Goal: Information Seeking & Learning: Learn about a topic

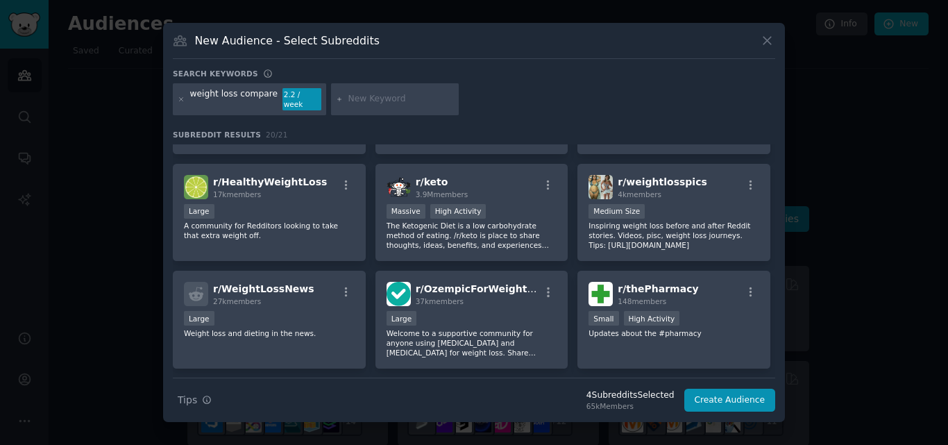
scroll to position [278, 0]
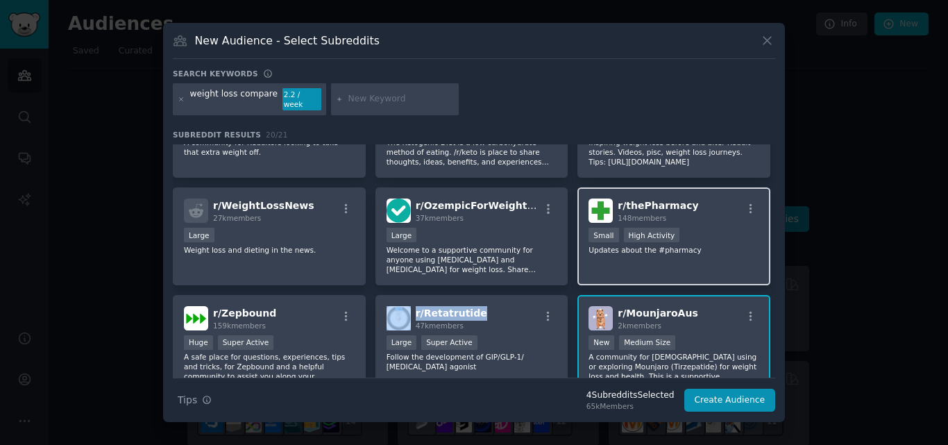
click at [696, 219] on div "r/ thePharmacy 148 members >= 80th percentile for submissions / day Small High …" at bounding box center [674, 236] width 193 height 98
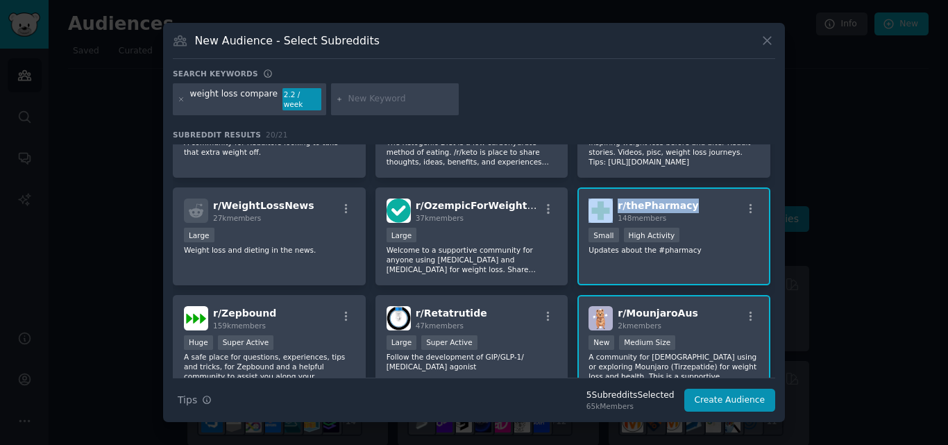
drag, startPoint x: 689, startPoint y: 197, endPoint x: 608, endPoint y: 203, distance: 81.5
click at [608, 203] on div "r/ thePharmacy 148 members" at bounding box center [674, 211] width 171 height 24
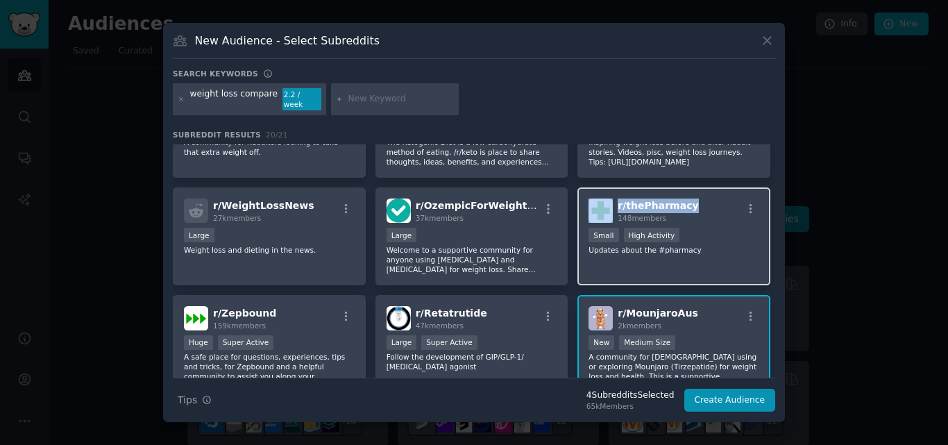
copy div "r/ thePharmacy"
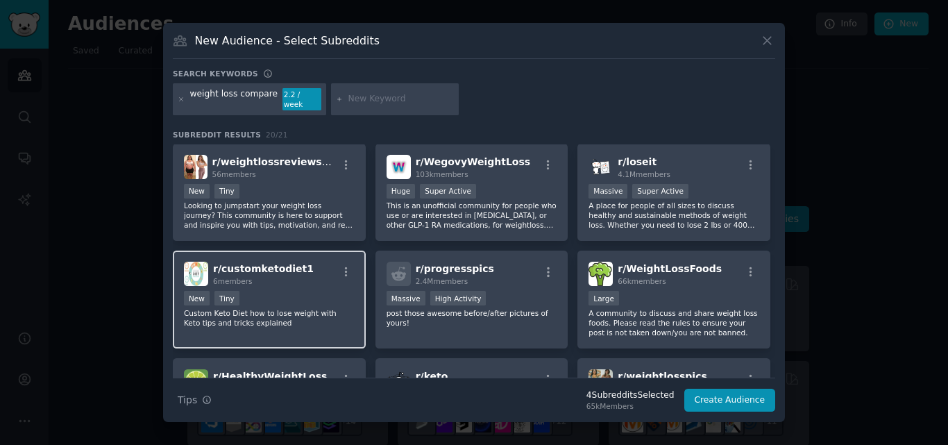
scroll to position [0, 0]
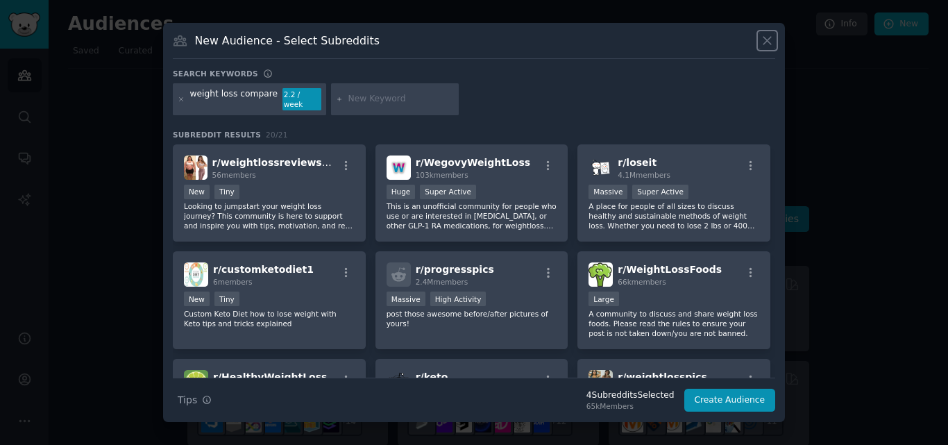
click at [764, 48] on icon at bounding box center [767, 40] width 15 height 15
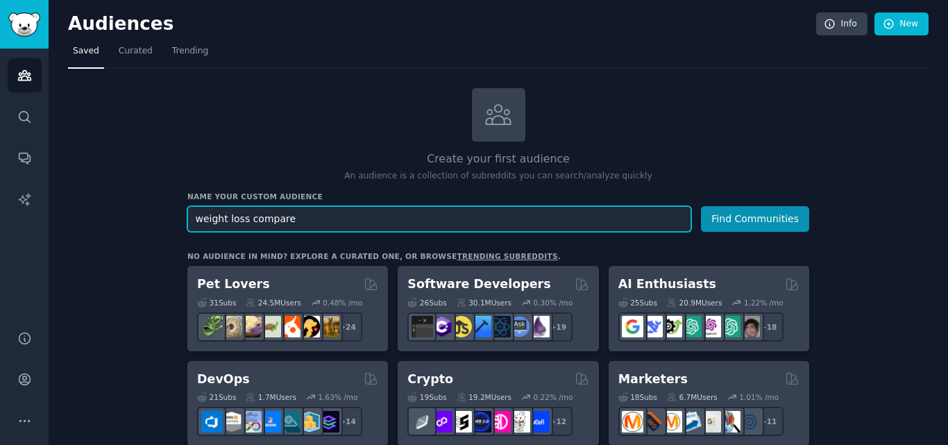
click at [264, 219] on input "weight loss compare" at bounding box center [439, 219] width 504 height 26
paste input "treatments"
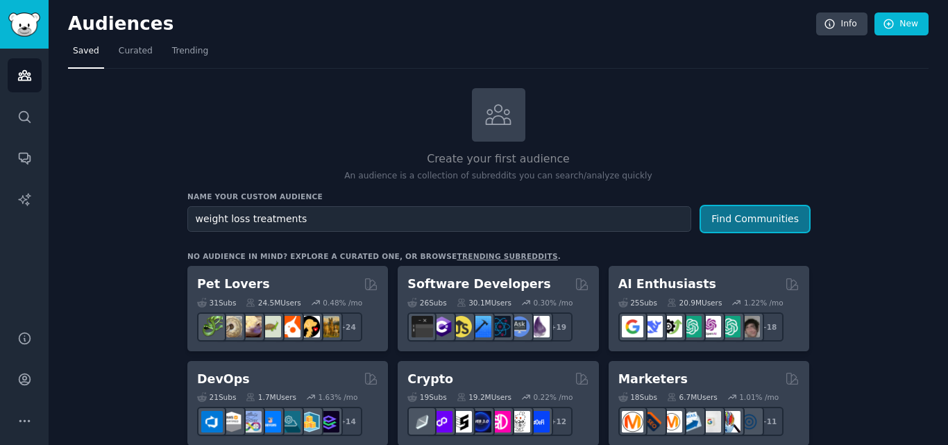
click at [748, 214] on button "Find Communities" at bounding box center [755, 219] width 108 height 26
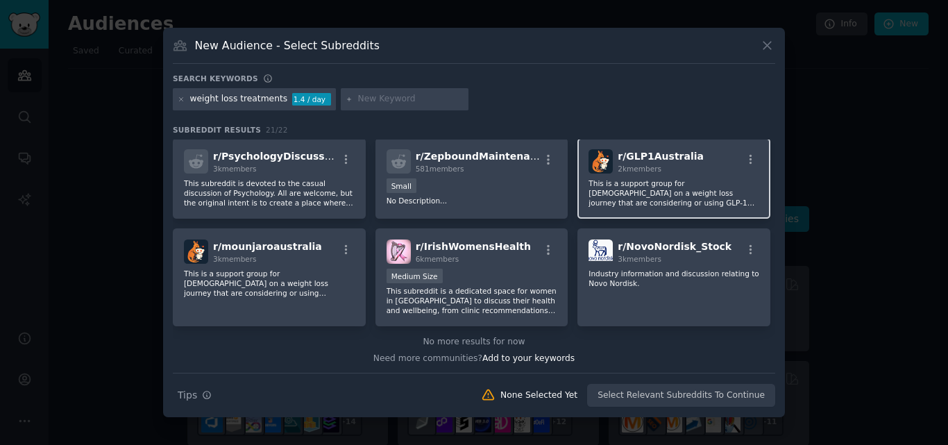
scroll to position [539, 0]
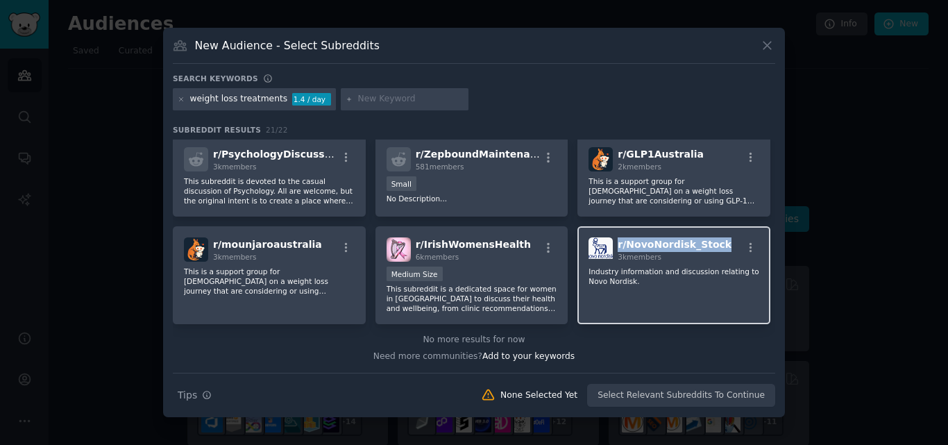
drag, startPoint x: 713, startPoint y: 239, endPoint x: 615, endPoint y: 246, distance: 98.1
click at [615, 246] on div "r/ NovoNordisk_Stock 3k members" at bounding box center [674, 249] width 171 height 24
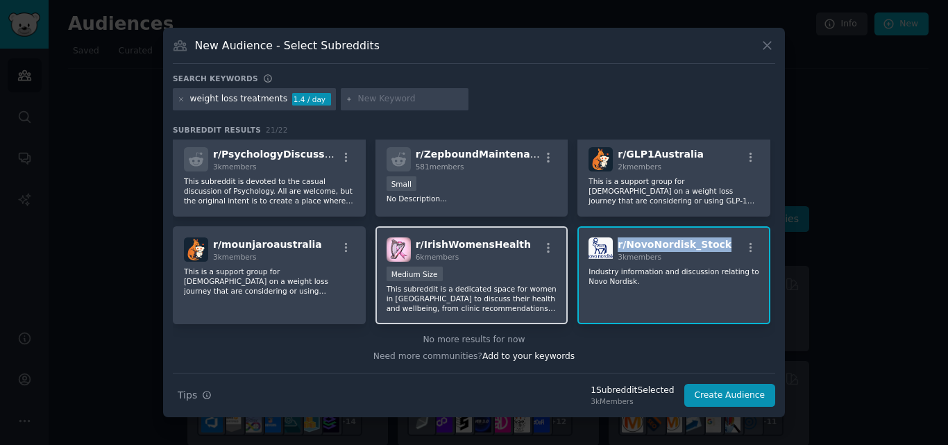
click at [516, 241] on div "r/ IrishWomensHealth 6k members" at bounding box center [472, 249] width 171 height 24
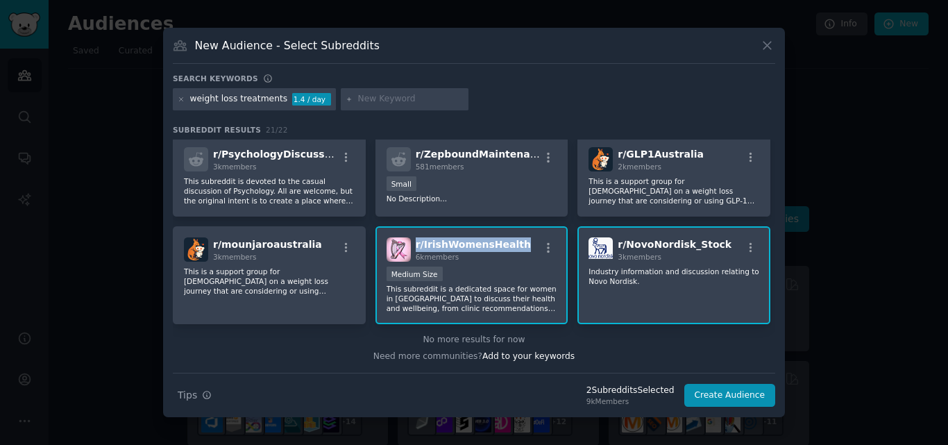
drag, startPoint x: 516, startPoint y: 241, endPoint x: 412, endPoint y: 247, distance: 103.6
click at [412, 247] on div "r/ IrishWomensHealth 6k members" at bounding box center [472, 249] width 171 height 24
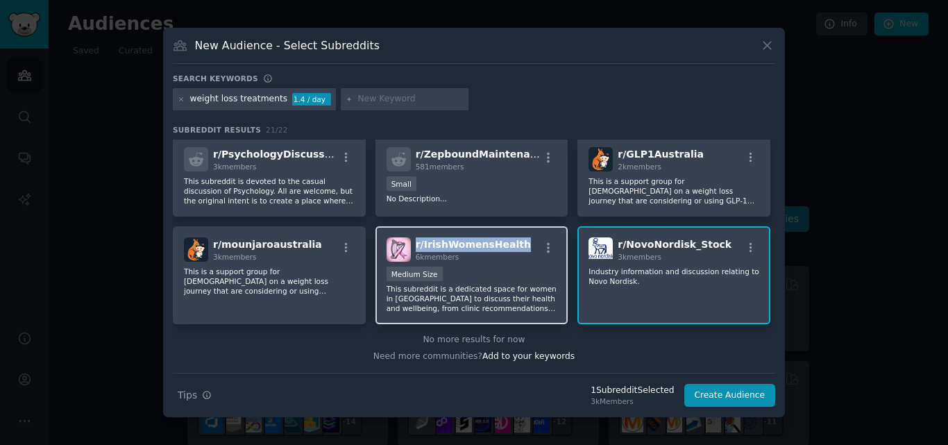
copy span "r/ IrishWomensHealth"
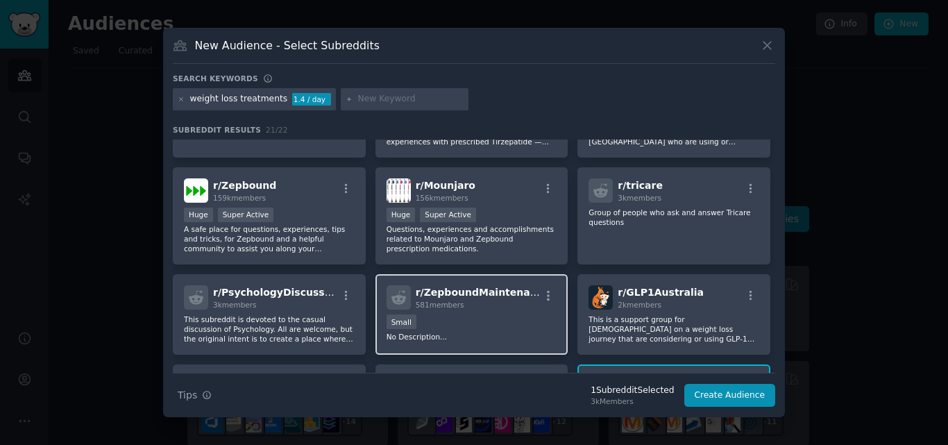
scroll to position [401, 0]
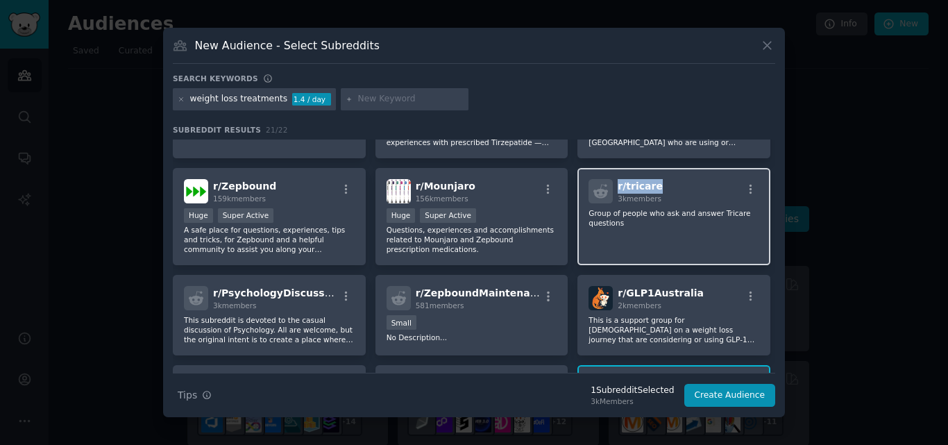
drag, startPoint x: 658, startPoint y: 184, endPoint x: 614, endPoint y: 186, distance: 43.8
click at [614, 186] on div "r/ tricare 3k members" at bounding box center [674, 191] width 171 height 24
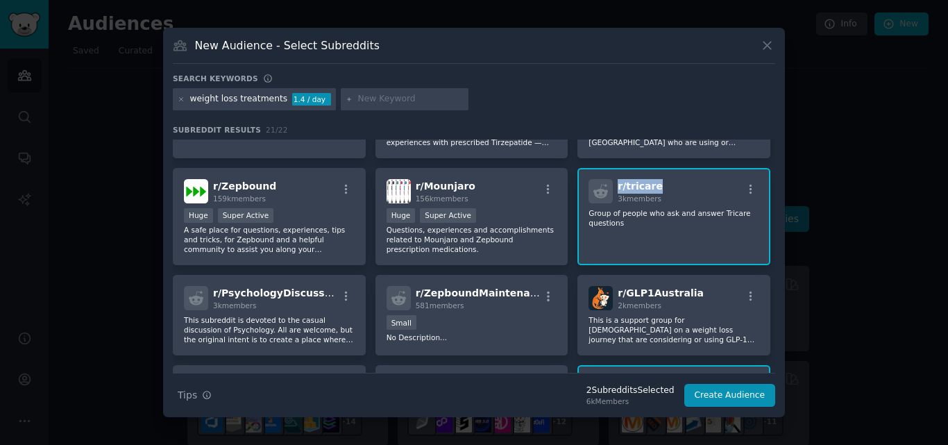
copy span "r/ tricare"
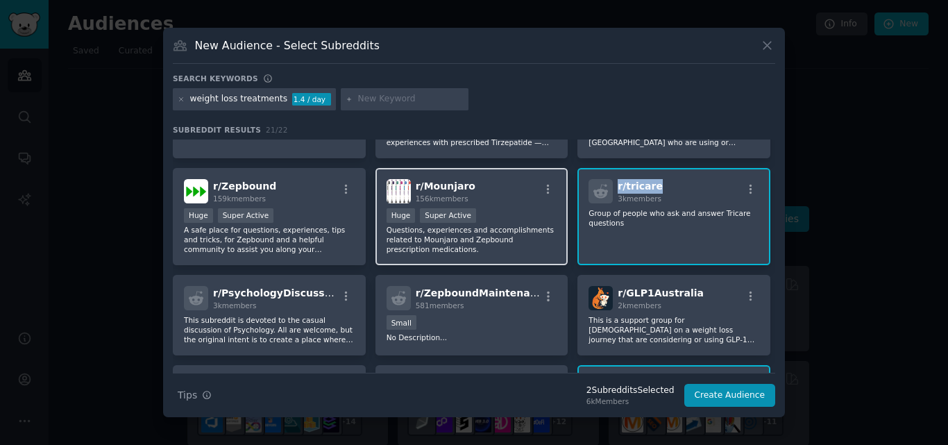
click at [472, 184] on div "r/ Mounjaro 156k members" at bounding box center [472, 191] width 171 height 24
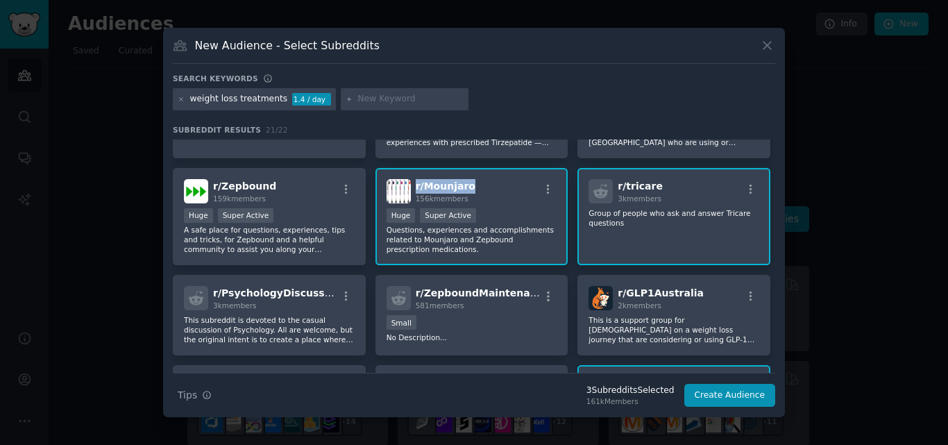
drag, startPoint x: 472, startPoint y: 184, endPoint x: 414, endPoint y: 179, distance: 57.8
click at [414, 179] on div "r/ Mounjaro 156k members" at bounding box center [472, 191] width 171 height 24
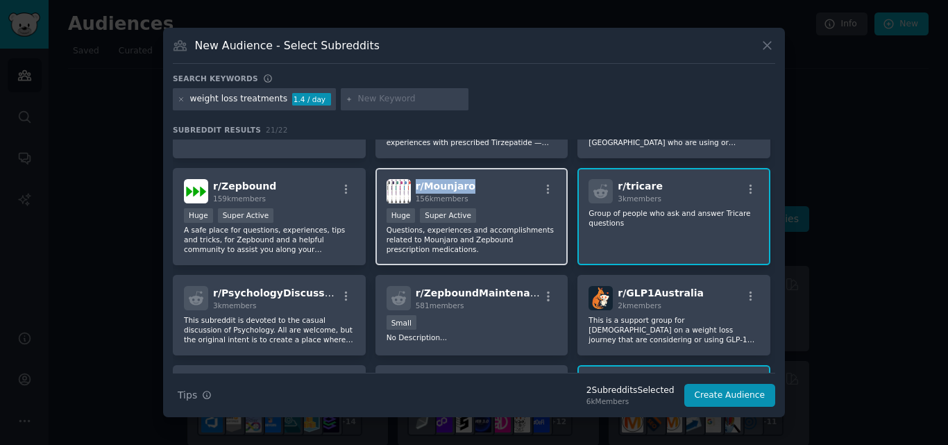
copy span "r/ Mounjaro"
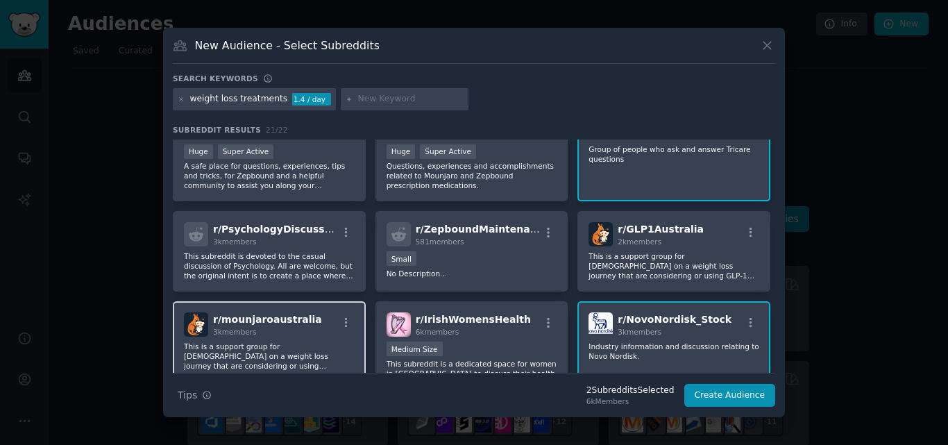
scroll to position [539, 0]
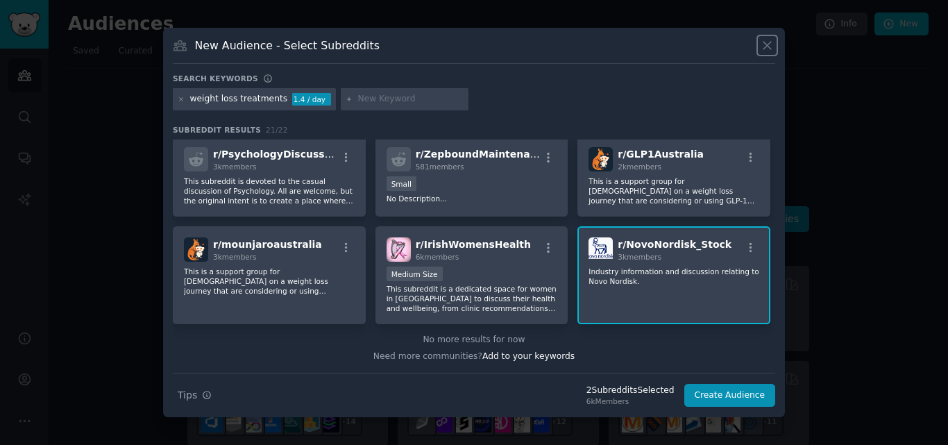
click at [769, 45] on icon at bounding box center [767, 45] width 15 height 15
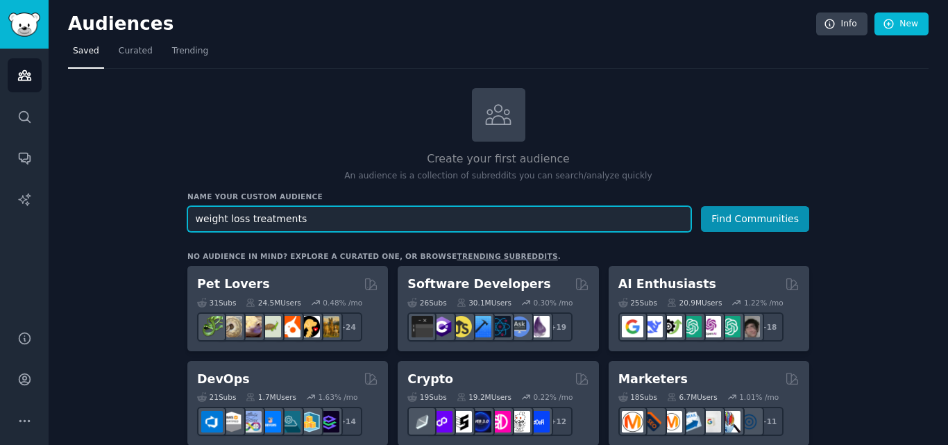
click at [267, 213] on input "weight loss treatments" at bounding box center [439, 219] width 504 height 26
paste input "GLP1"
type input "weight loss GLP1"
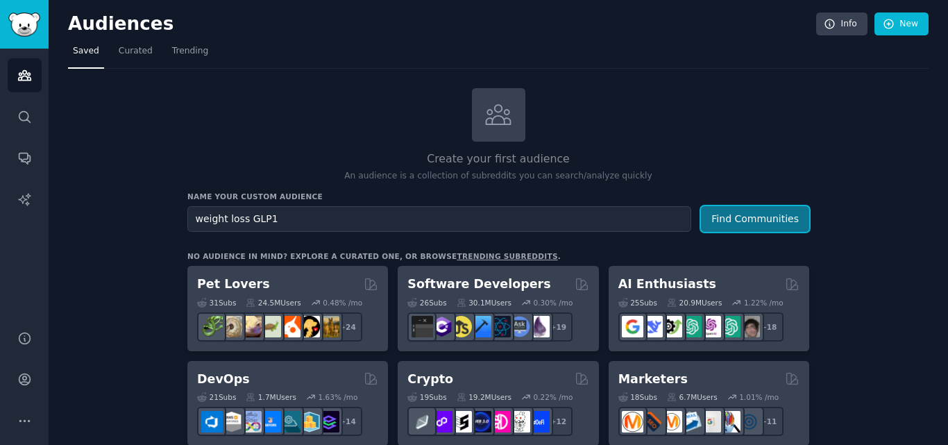
click at [772, 210] on button "Find Communities" at bounding box center [755, 219] width 108 height 26
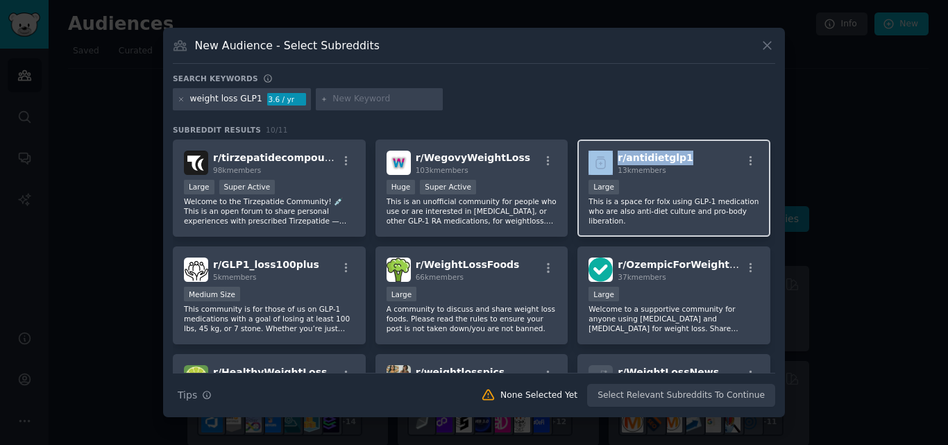
drag, startPoint x: 680, startPoint y: 155, endPoint x: 612, endPoint y: 158, distance: 68.1
click at [612, 158] on div "r/ antidietglp1 13k members" at bounding box center [674, 163] width 171 height 24
